Goal: Task Accomplishment & Management: Use online tool/utility

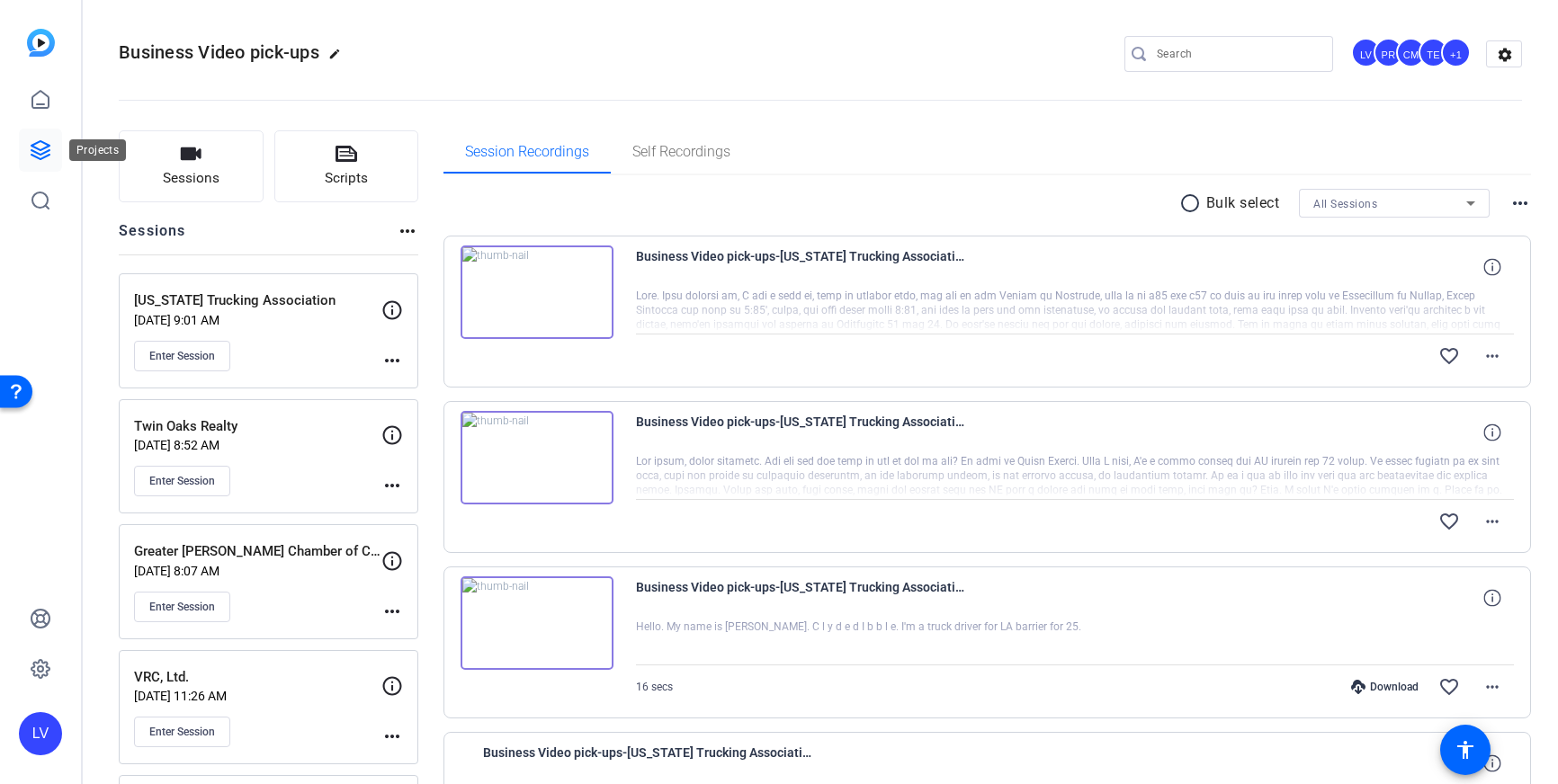
click at [46, 149] on icon at bounding box center [41, 150] width 22 height 22
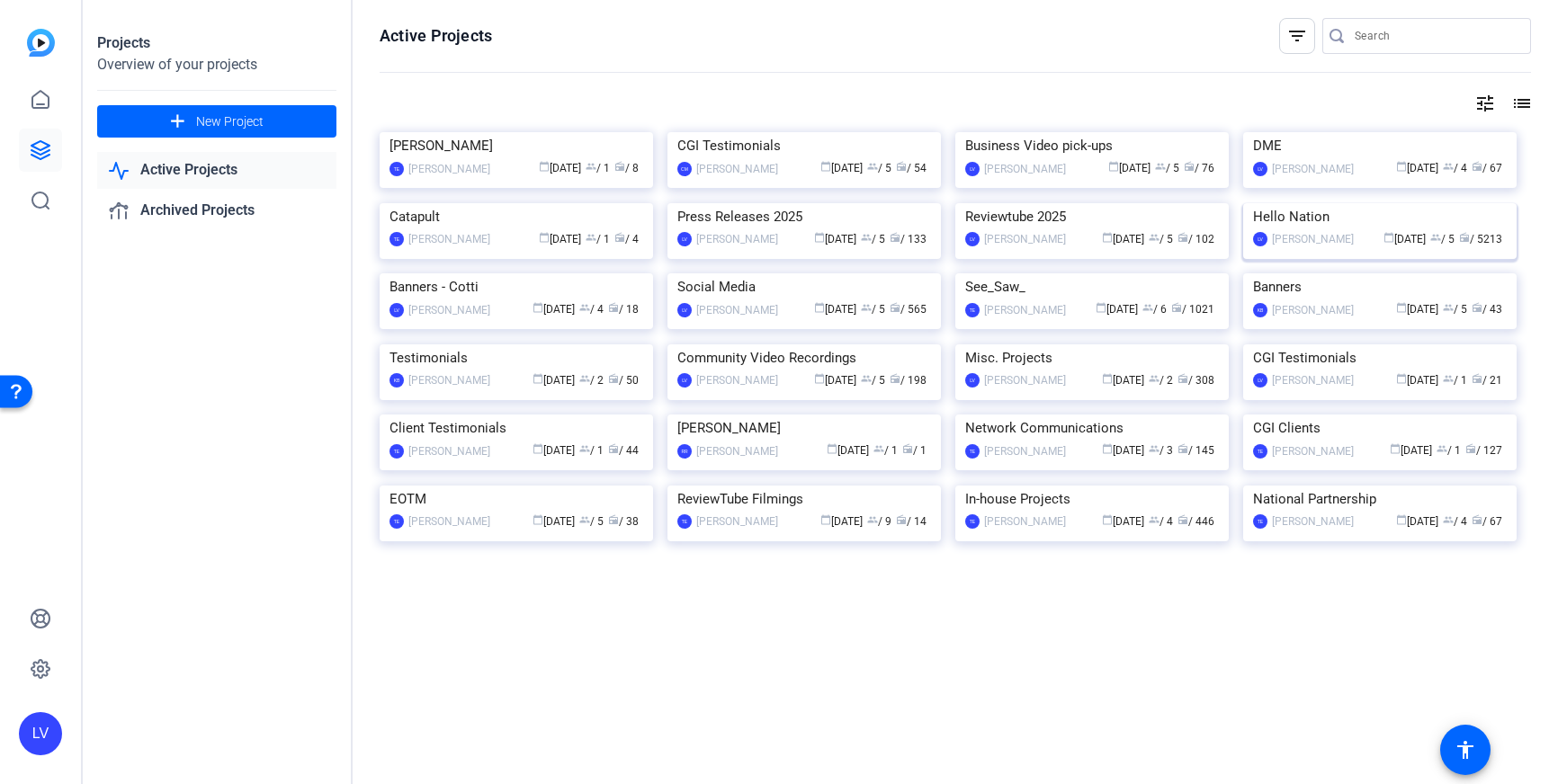
click at [1357, 204] on img at bounding box center [1380, 204] width 273 height 0
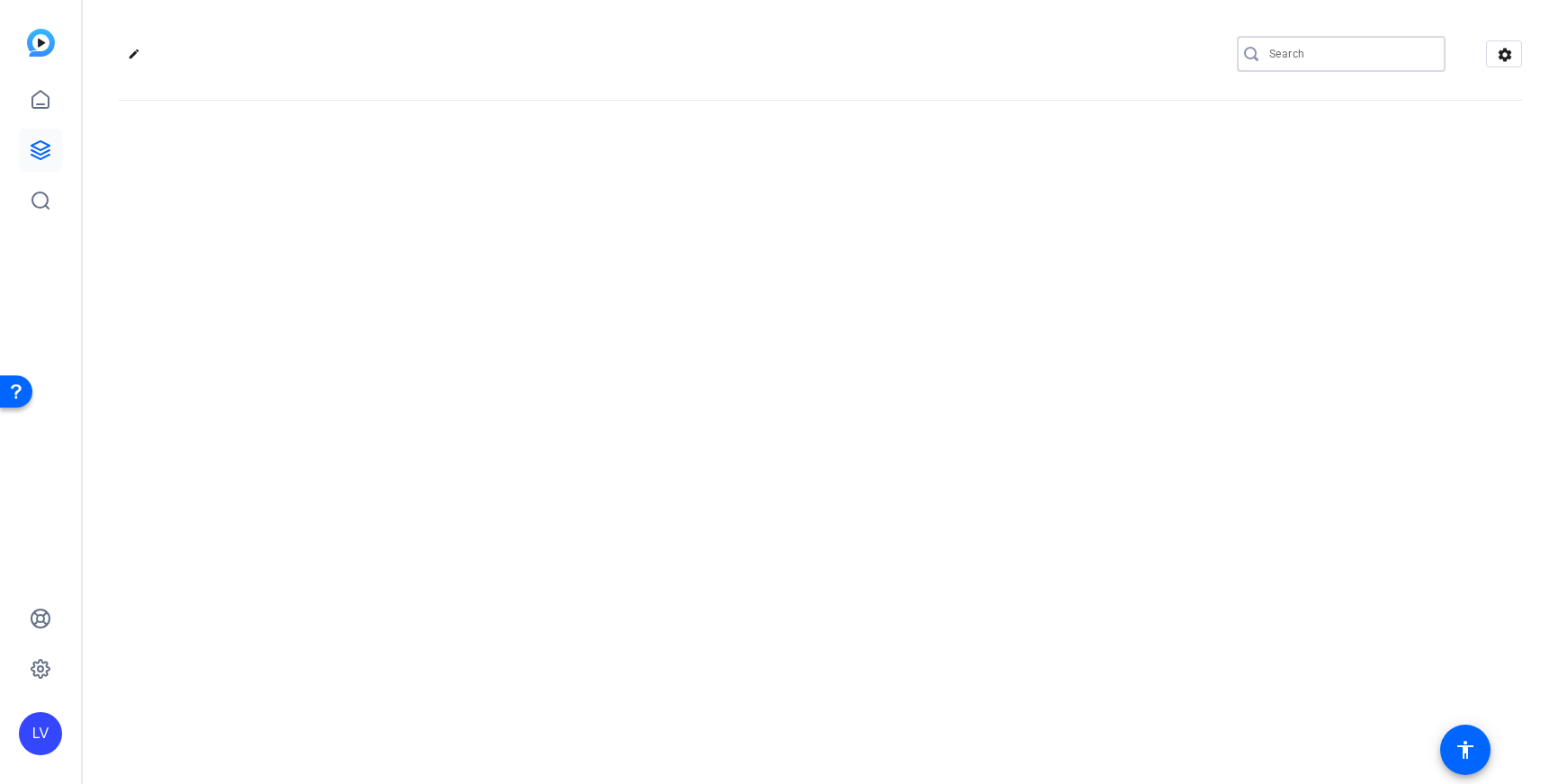
click at [1332, 52] on input "Search" at bounding box center [1350, 54] width 162 height 22
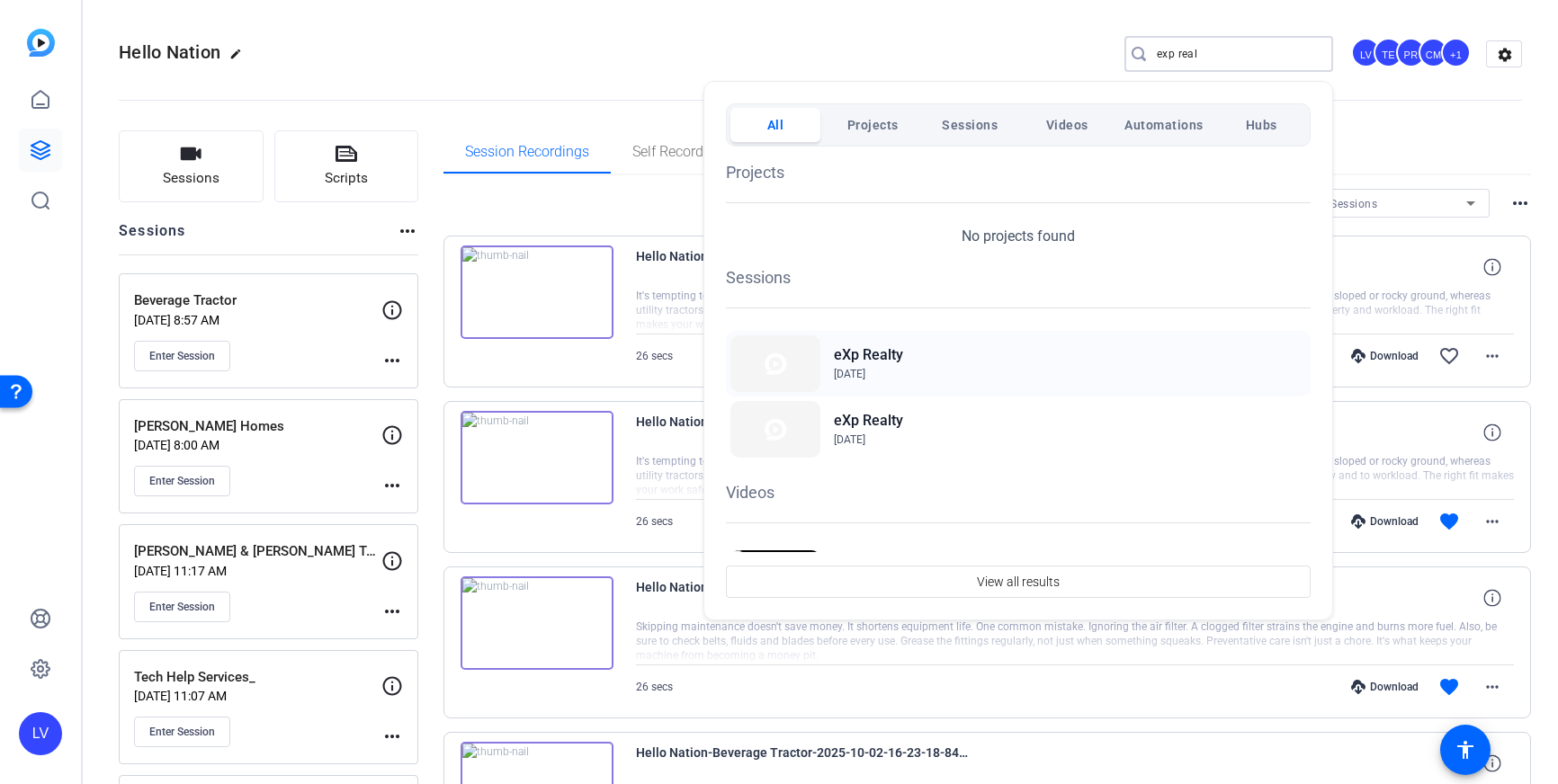
click at [962, 370] on div "eXp Realty [DATE]" at bounding box center [1018, 364] width 585 height 65
click at [1196, 52] on div at bounding box center [779, 392] width 1558 height 784
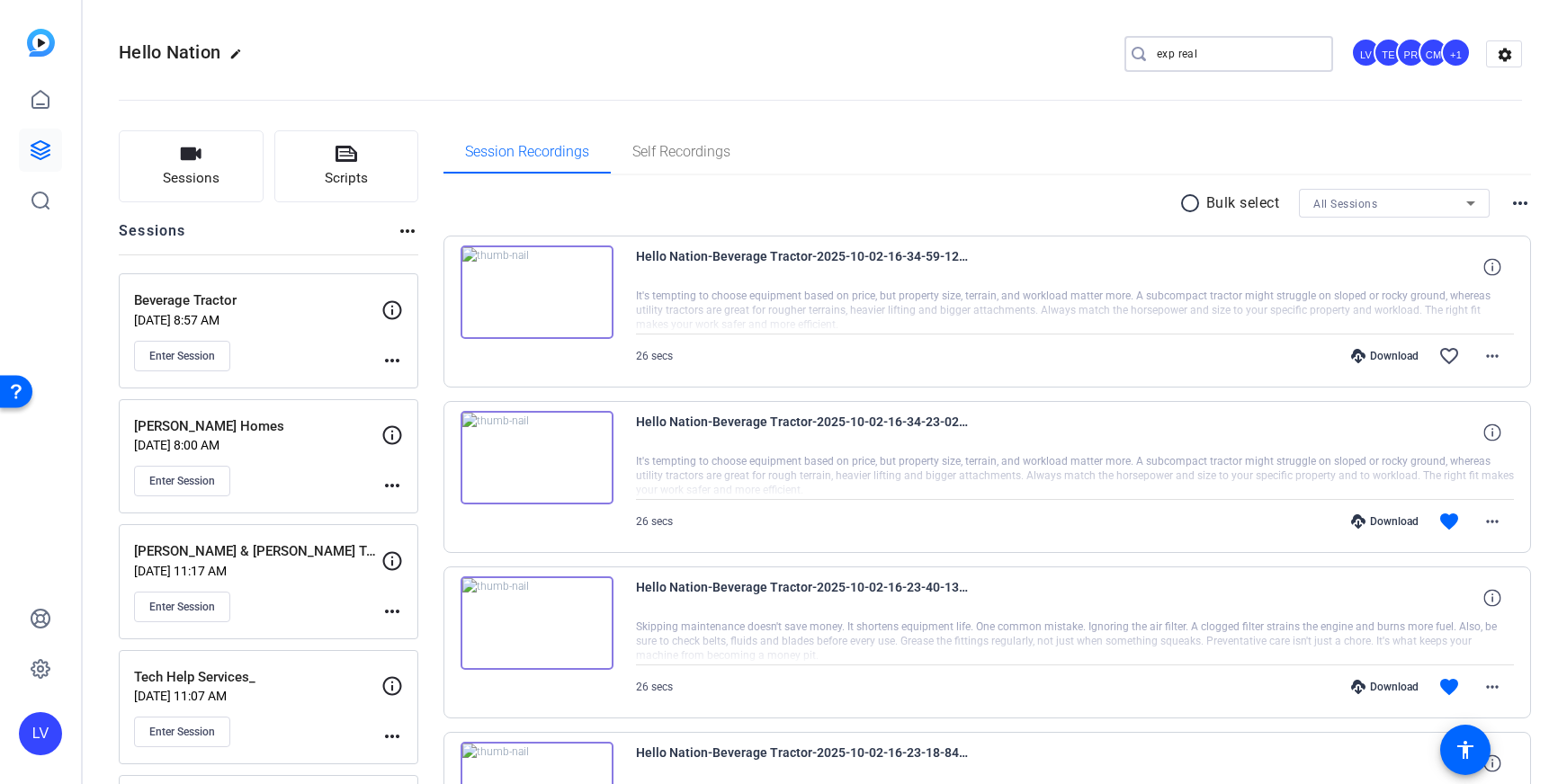
drag, startPoint x: 1213, startPoint y: 48, endPoint x: 1121, endPoint y: 52, distance: 92.1
click at [1121, 52] on div "Hello Nation edit exp real LV TE PR CM +1 settings" at bounding box center [820, 53] width 1404 height 27
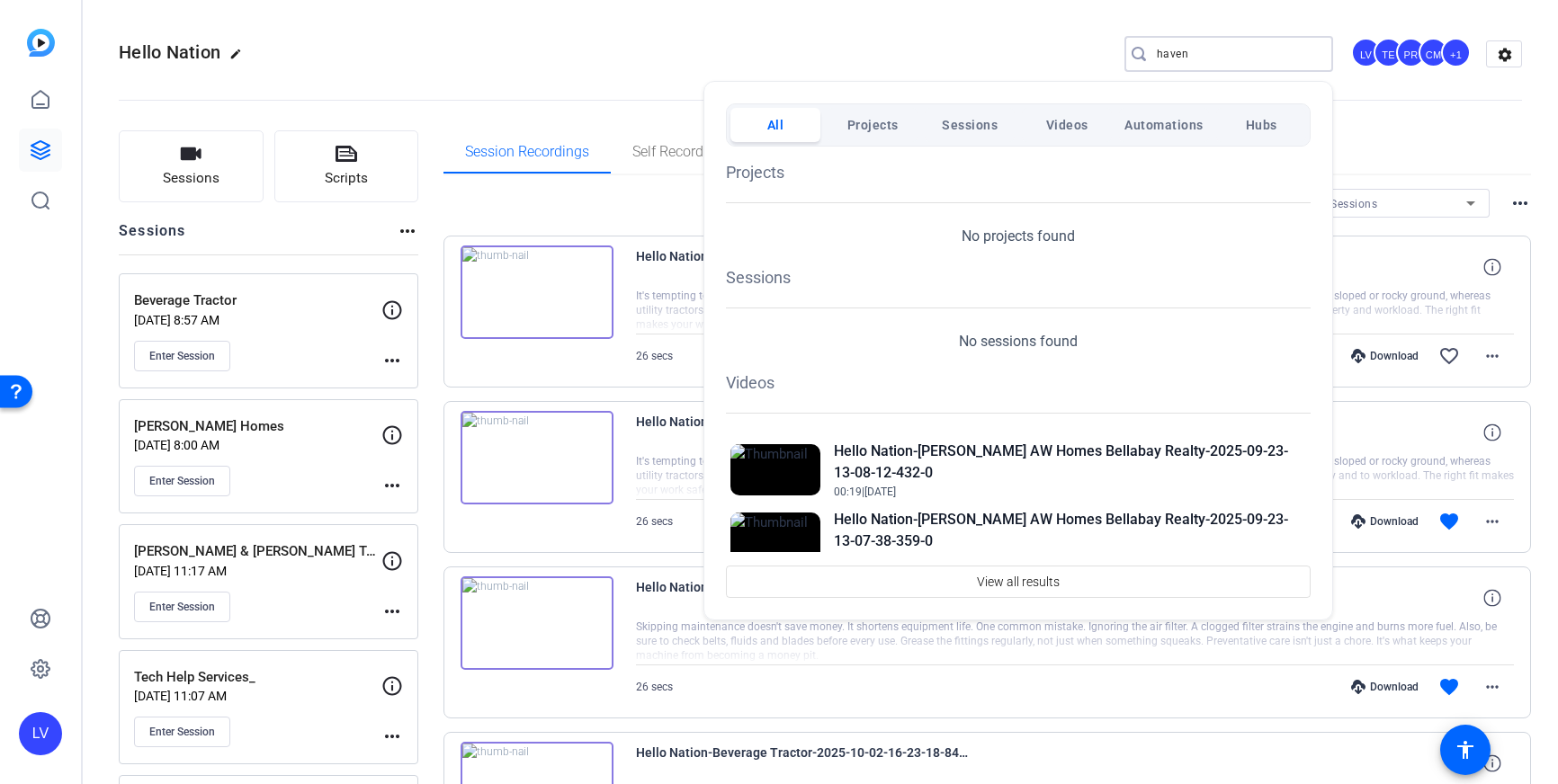
type input "haven"
click at [930, 54] on div at bounding box center [779, 392] width 1558 height 784
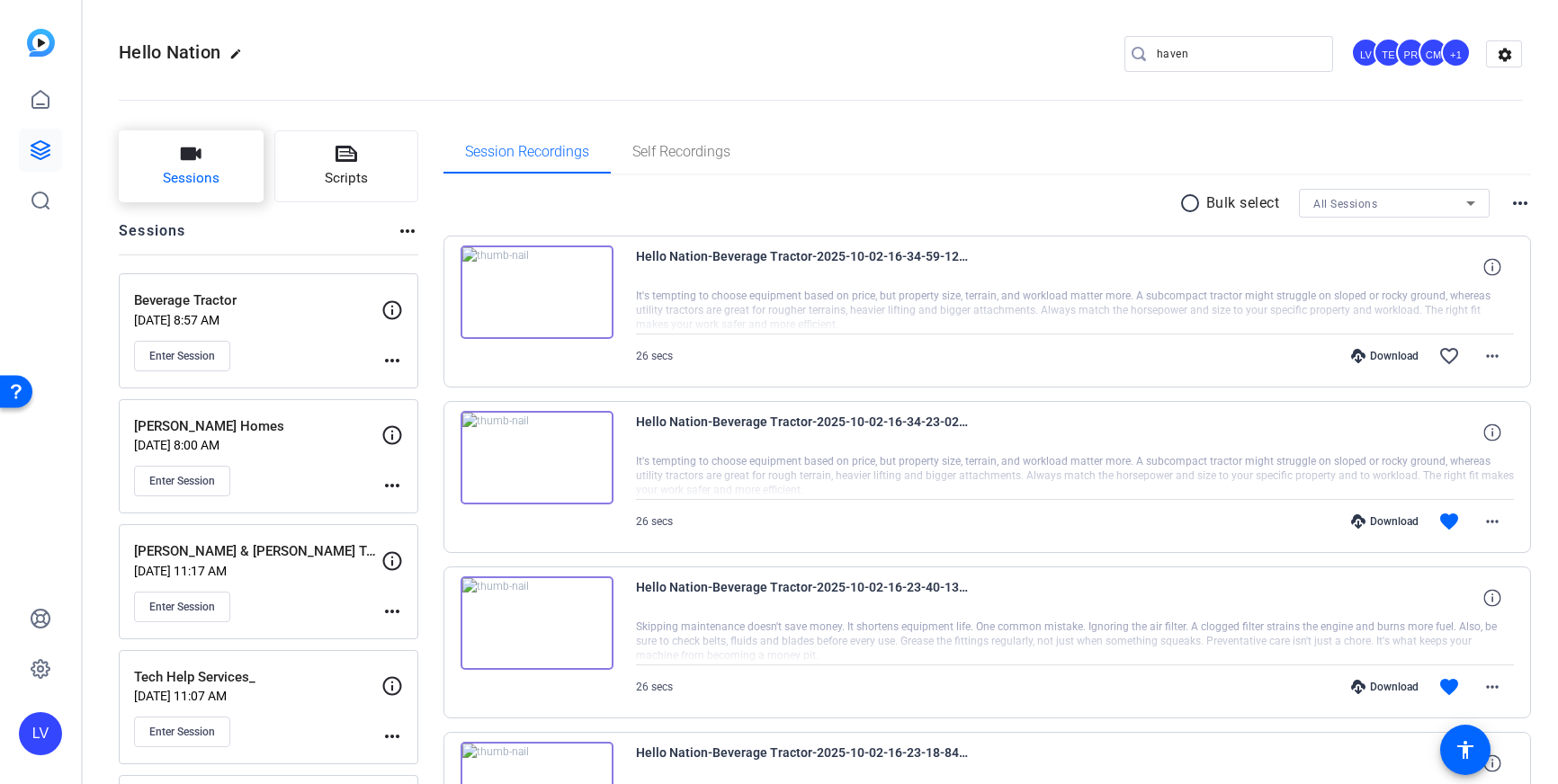
click at [189, 174] on span "Sessions" at bounding box center [191, 178] width 56 height 21
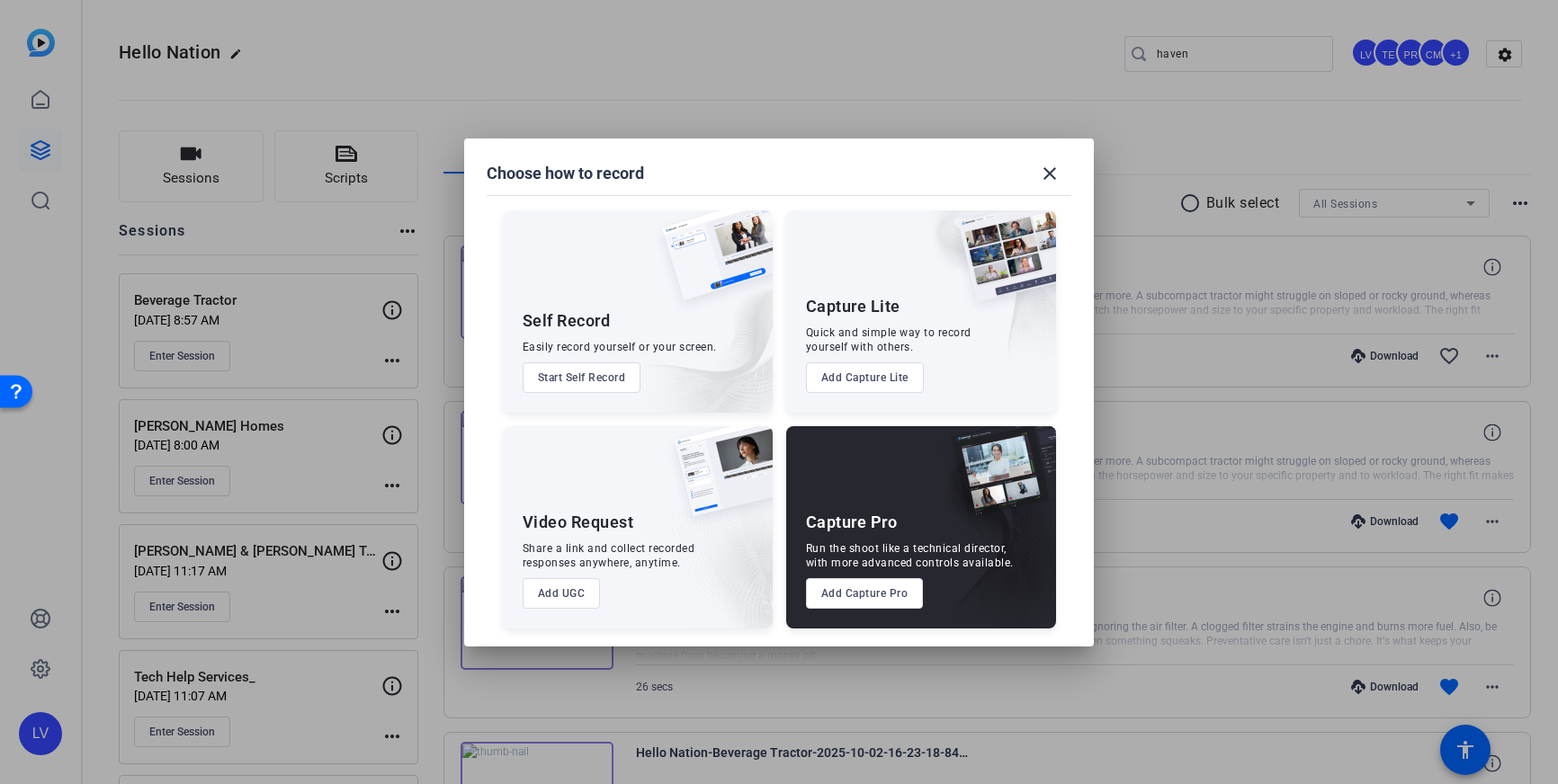
click at [861, 596] on button "Add Capture Pro" at bounding box center [865, 593] width 118 height 31
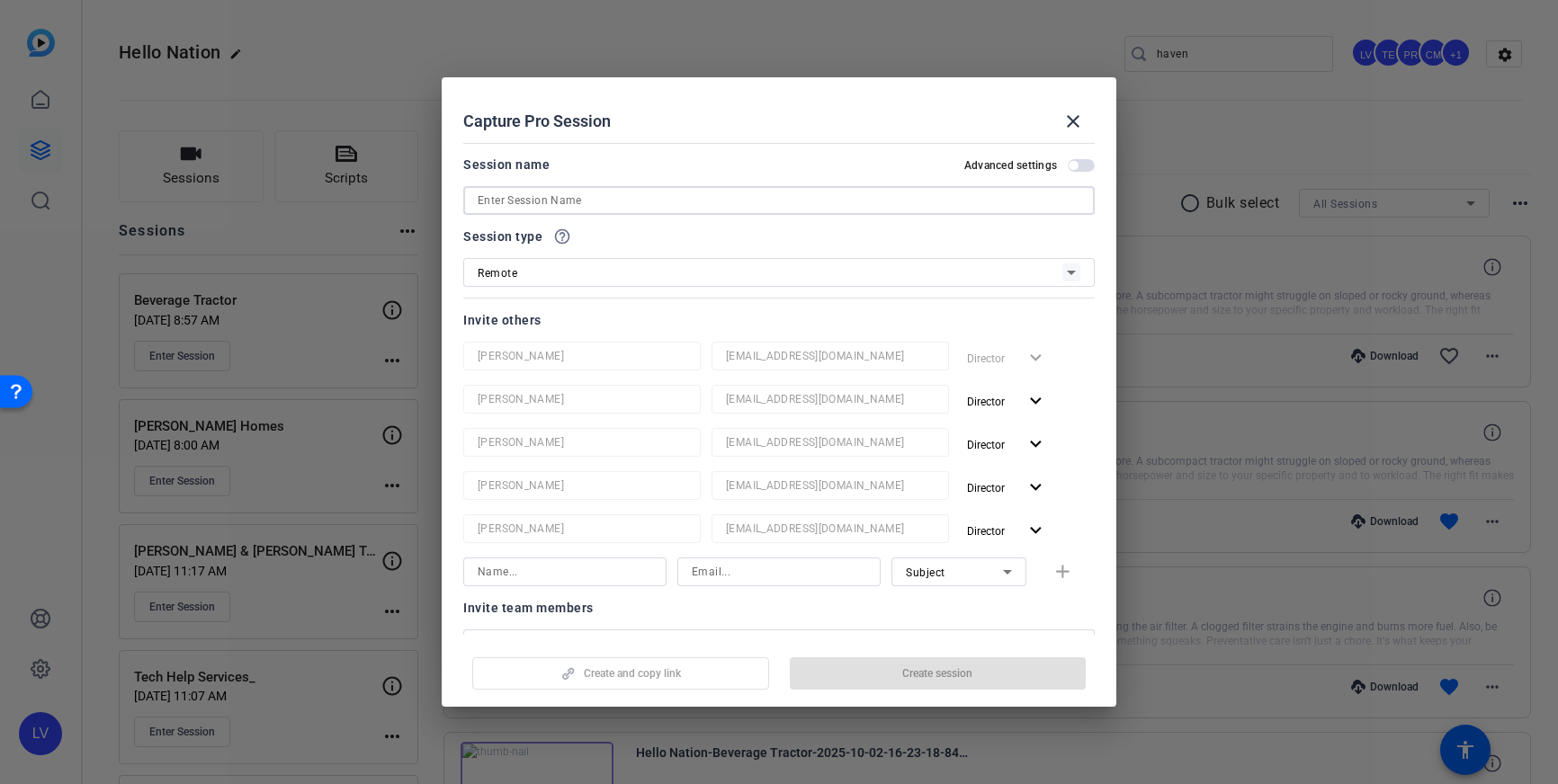
click at [716, 207] on input at bounding box center [779, 201] width 602 height 22
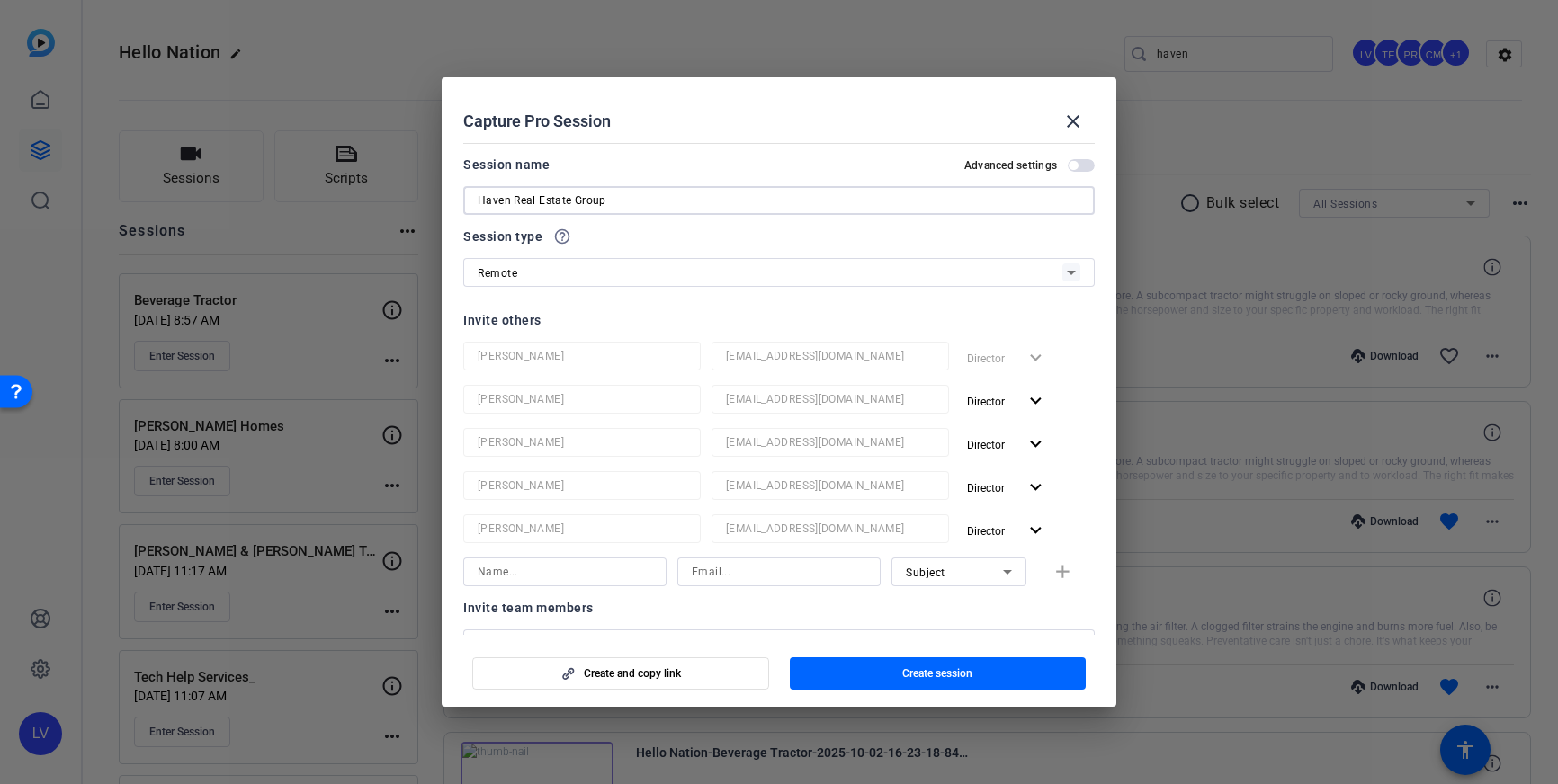
type input "Haven Real Estate Group"
click at [952, 681] on span "button" at bounding box center [938, 673] width 297 height 44
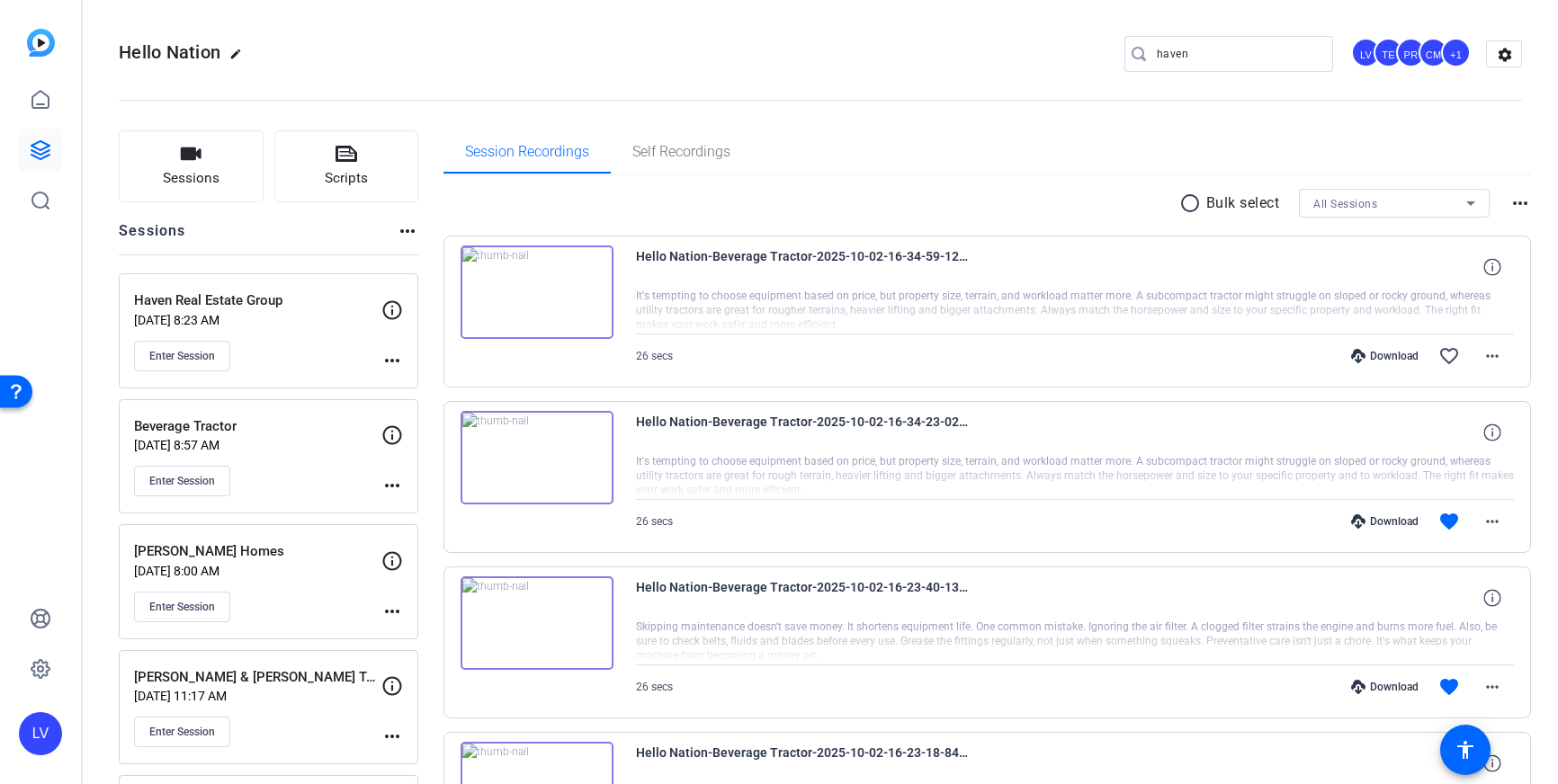
click at [401, 358] on mat-icon "more_horiz" at bounding box center [393, 361] width 22 height 22
click at [406, 381] on span "Edit Session" at bounding box center [436, 387] width 82 height 22
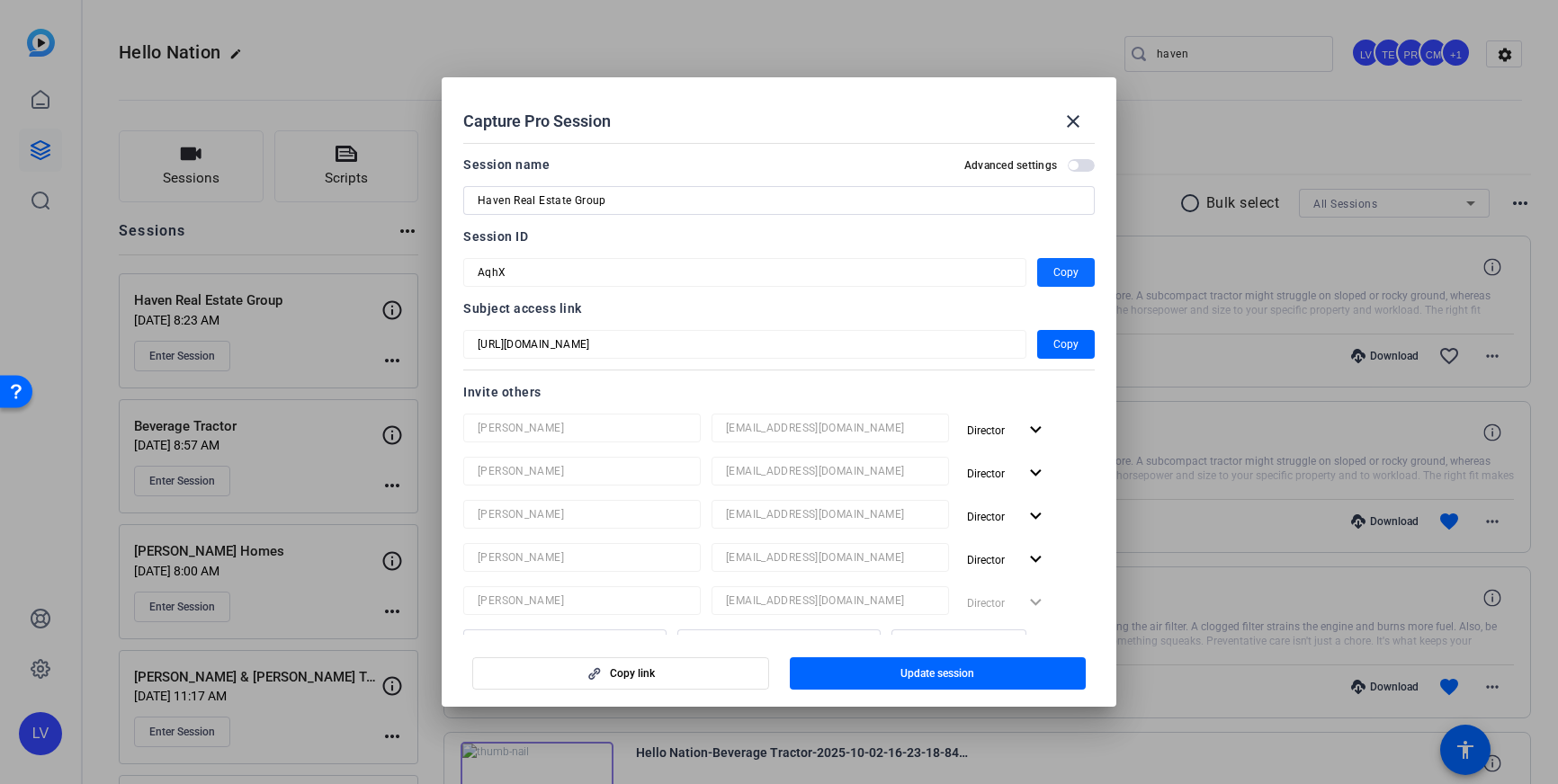
click at [1057, 267] on span "Copy" at bounding box center [1065, 273] width 25 height 22
